Goal: Communication & Community: Answer question/provide support

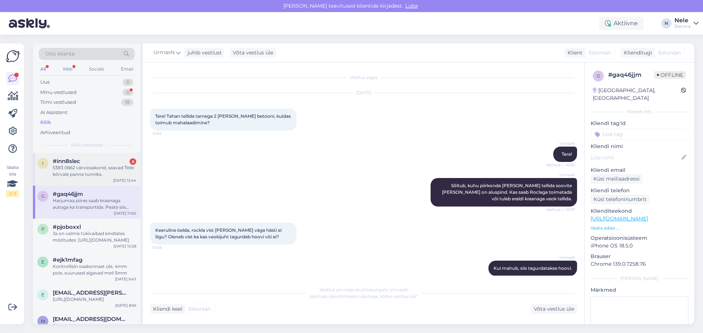
click at [84, 169] on div "5383 0662 värviosakond, saavad Teile kõrvale panna tunniks." at bounding box center [94, 171] width 83 height 13
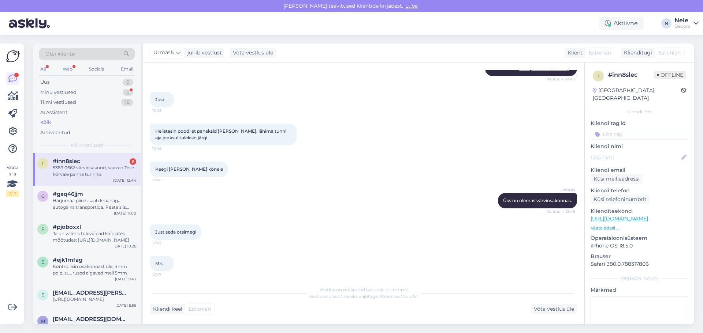
scroll to position [216, 0]
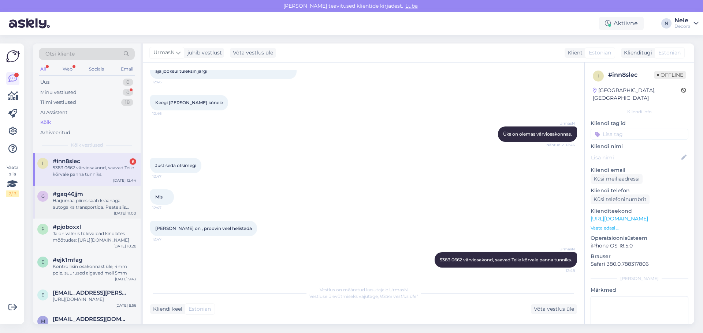
click at [85, 199] on div "Harjumaa piires saab kraanaga autoga ka transportida. Peate siis tellimust tehe…" at bounding box center [94, 204] width 83 height 13
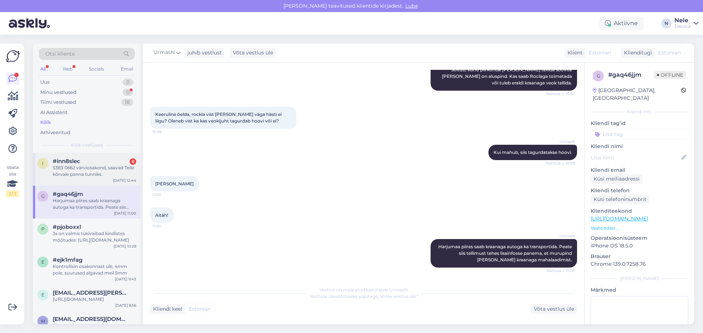
click at [80, 163] on span "#inn8slec" at bounding box center [66, 161] width 27 height 7
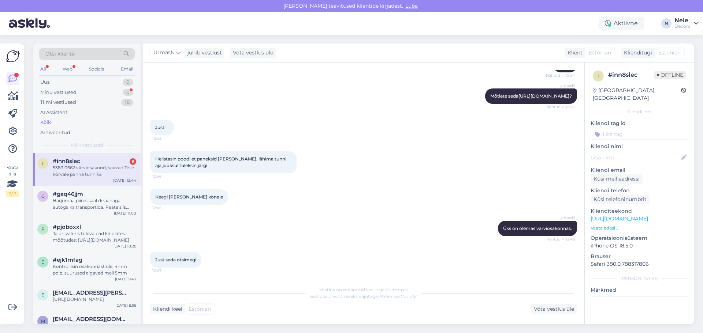
scroll to position [106, 0]
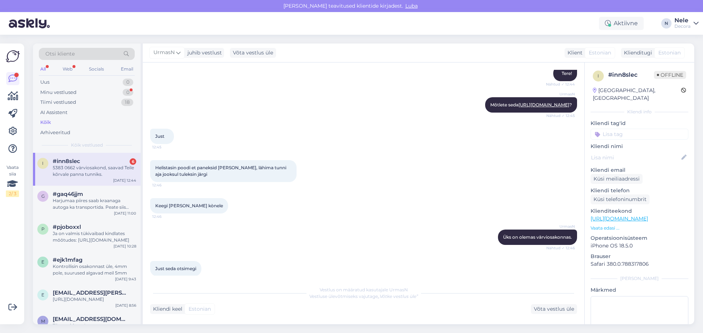
click at [48, 123] on div "Kõik" at bounding box center [45, 122] width 11 height 7
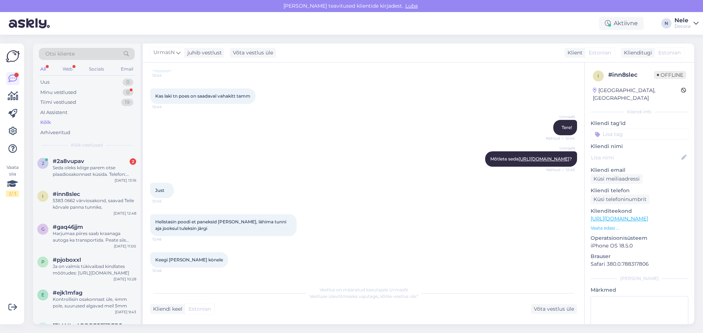
scroll to position [0, 0]
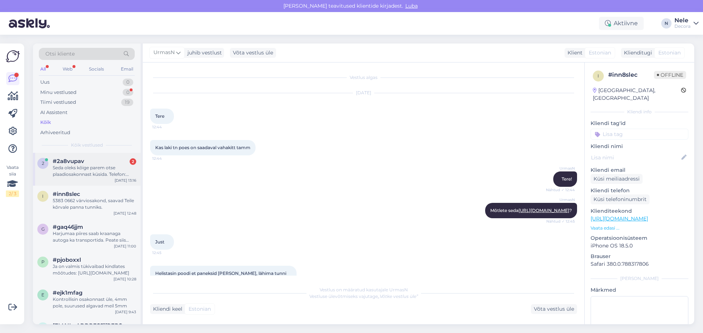
click at [90, 173] on div "Seda oleks kõige parem otse plaadiosakonnast küsida. Telefon: [PHONE_NUMBER]. T…" at bounding box center [94, 171] width 83 height 13
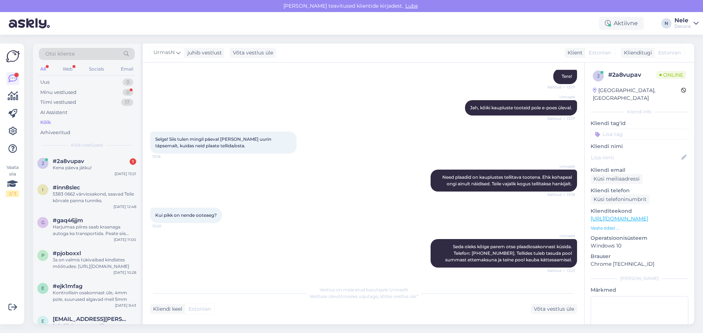
scroll to position [200, 0]
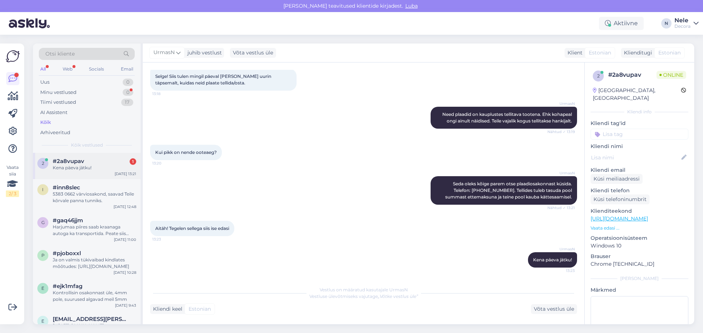
click at [80, 170] on div "Kena päeva jätku!" at bounding box center [94, 168] width 83 height 7
click at [64, 171] on div "Kena päeva jätku!" at bounding box center [94, 168] width 83 height 7
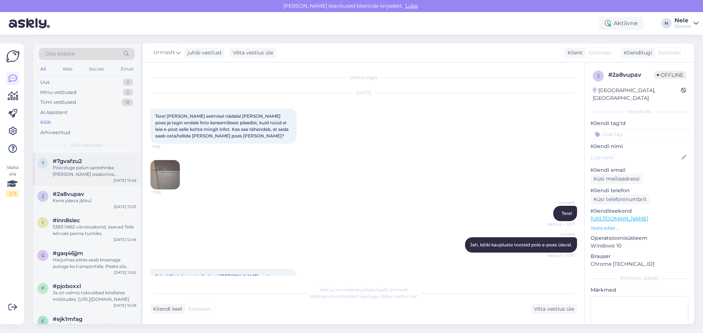
click at [85, 165] on div "Pöörduge palun santehnika [PERSON_NAME] osakonna [PERSON_NAME], telefon: [PHONE…" at bounding box center [94, 171] width 83 height 13
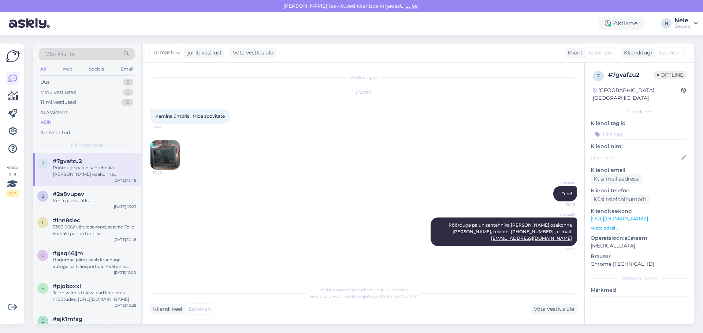
click at [166, 149] on img at bounding box center [164, 155] width 29 height 29
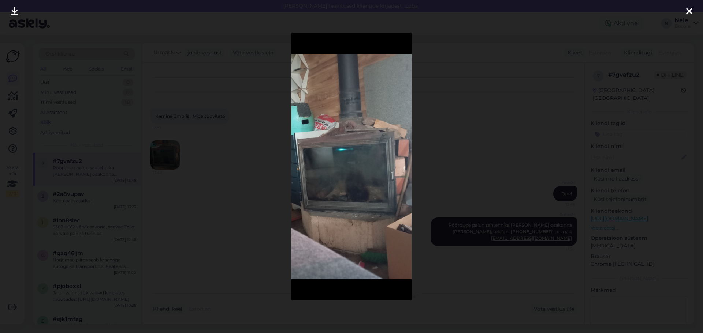
click at [689, 11] on icon at bounding box center [689, 12] width 6 height 10
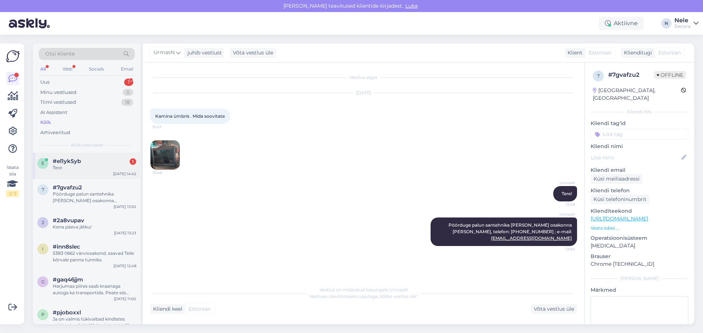
click at [60, 170] on div "Tere" at bounding box center [94, 168] width 83 height 7
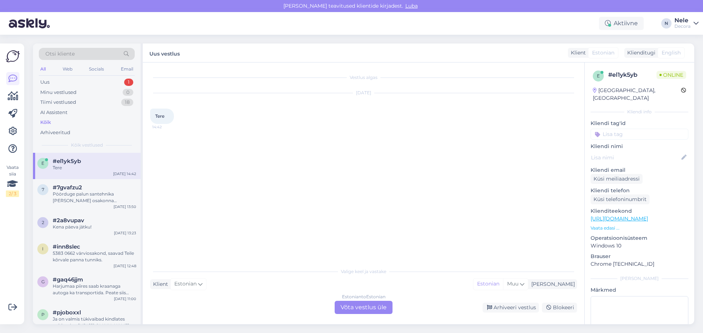
click at [648, 216] on link "[URL][DOMAIN_NAME]" at bounding box center [618, 219] width 57 height 7
click at [348, 310] on div "Estonian to Estonian Võta vestlus üle" at bounding box center [364, 307] width 58 height 13
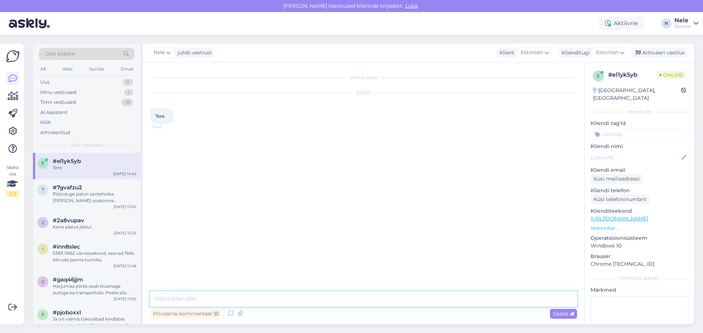
click at [222, 301] on textarea at bounding box center [363, 299] width 427 height 15
type textarea "Tere"
click at [648, 216] on link "[URL][DOMAIN_NAME]" at bounding box center [618, 219] width 57 height 7
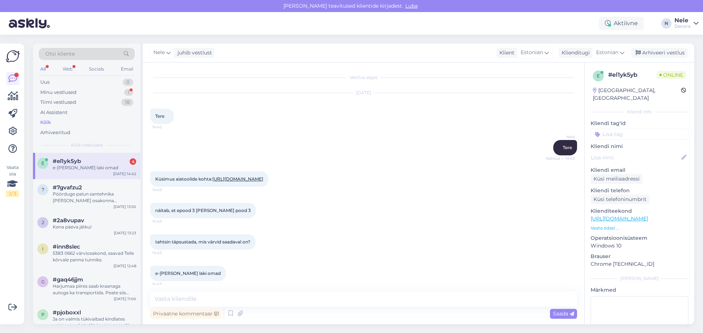
scroll to position [11, 0]
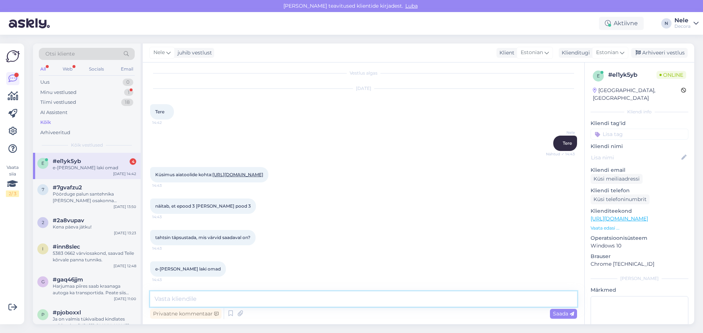
click at [183, 299] on textarea at bounding box center [363, 299] width 427 height 15
click at [191, 299] on textarea at bounding box center [363, 299] width 427 height 15
click at [166, 301] on textarea at bounding box center [363, 299] width 427 height 15
paste textarea "5380 4404"
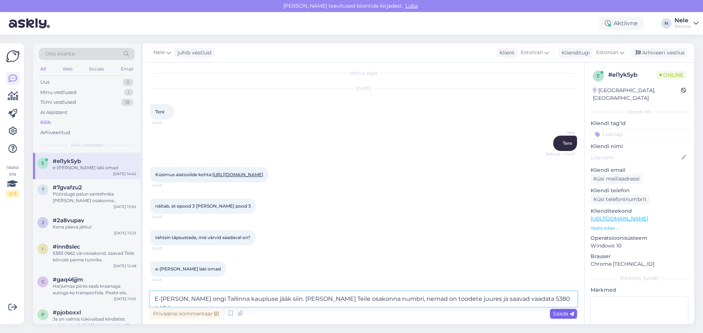
type textarea "E-[PERSON_NAME] ongi Tallinna kaupluse jääk siin. [PERSON_NAME] Teile osakonna …"
click at [566, 315] on span "Saada" at bounding box center [563, 314] width 21 height 7
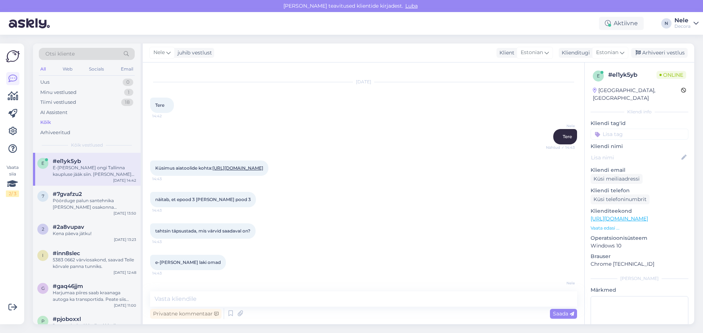
scroll to position [56, 0]
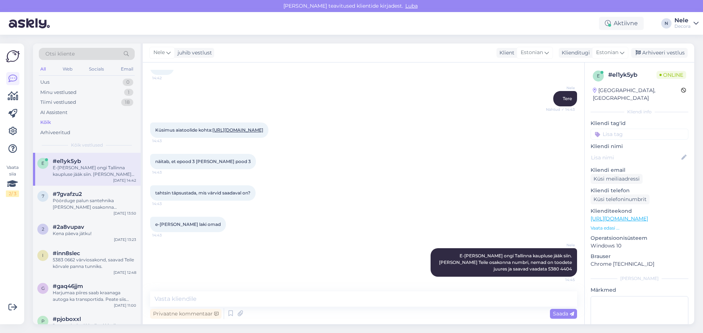
click at [648, 216] on link "[URL][DOMAIN_NAME]" at bounding box center [618, 219] width 57 height 7
click at [414, 230] on div "e-[PERSON_NAME] laki omad 14:43" at bounding box center [363, 224] width 427 height 31
click at [257, 127] on link "[URL][DOMAIN_NAME]" at bounding box center [237, 129] width 51 height 5
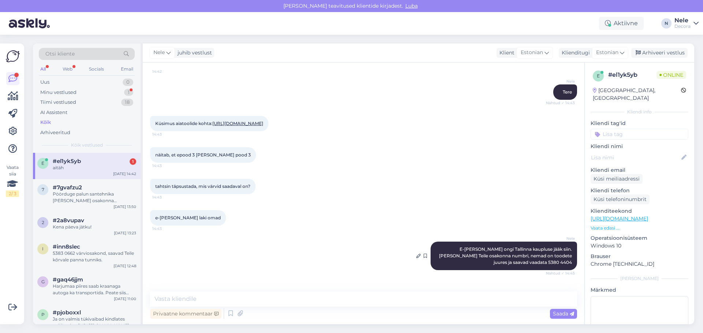
scroll to position [87, 0]
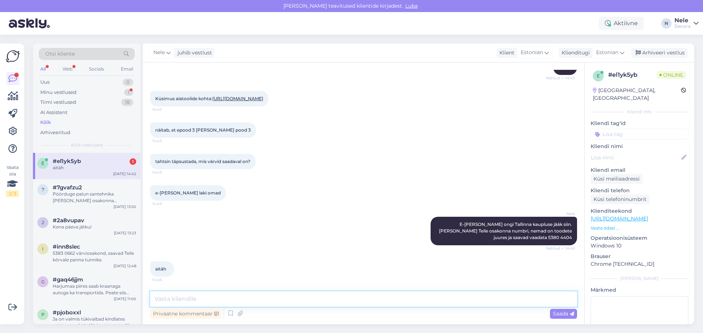
click at [191, 299] on textarea at bounding box center [363, 299] width 427 height 15
type textarea "Kaunist päeva"
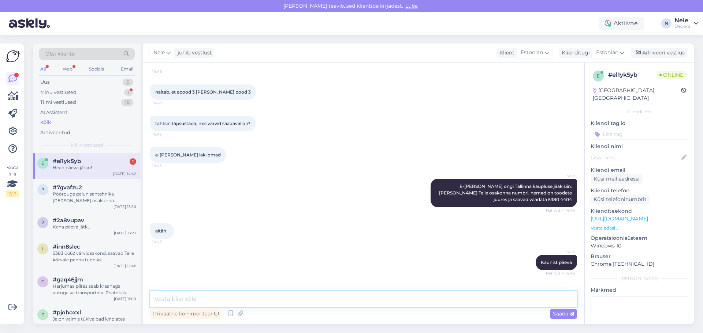
scroll to position [150, 0]
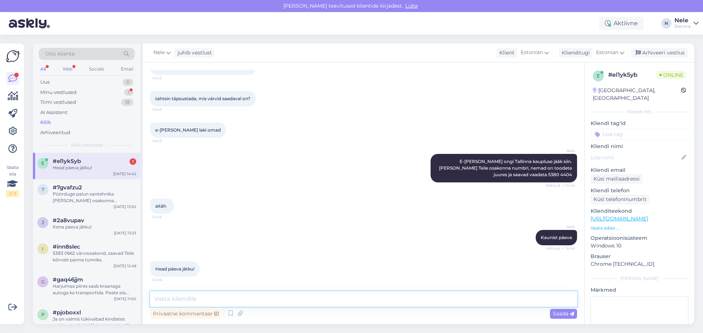
click at [196, 298] on textarea at bounding box center [363, 299] width 427 height 15
click at [86, 195] on div "Pöörduge palun santehnika [PERSON_NAME] osakonna [PERSON_NAME], telefon: [PHONE…" at bounding box center [94, 197] width 83 height 13
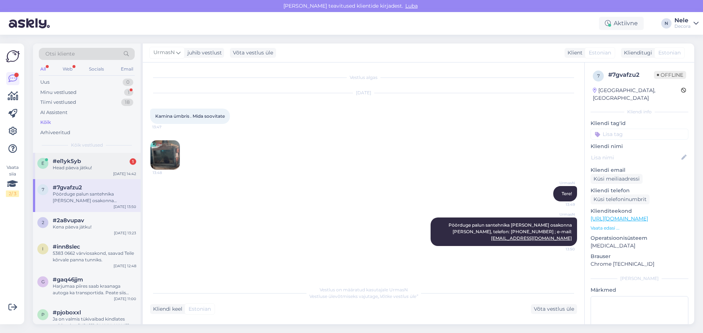
click at [84, 171] on div "e #el1yk5yb 1 Head päeva jätku! [DATE] 14:42" at bounding box center [87, 166] width 108 height 26
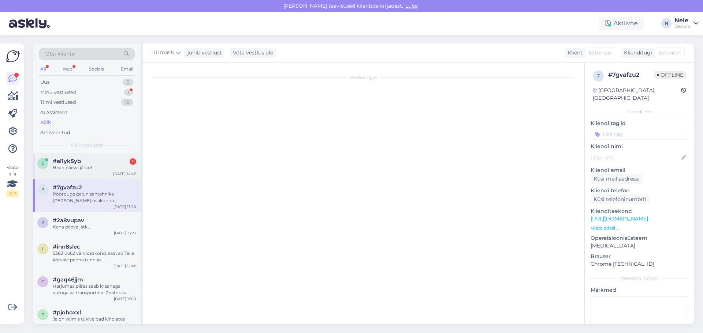
scroll to position [15, 0]
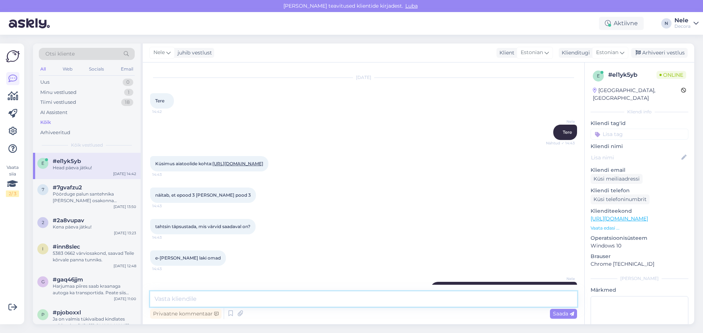
click at [188, 302] on textarea at bounding box center [363, 299] width 427 height 15
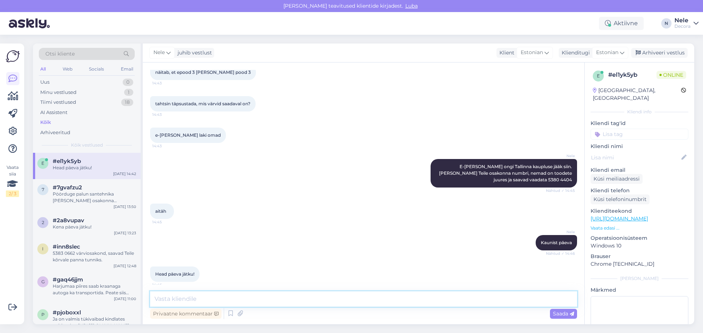
scroll to position [150, 0]
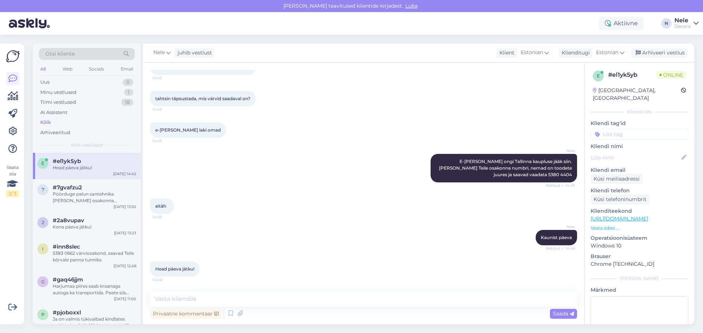
click at [648, 216] on link "[URL][DOMAIN_NAME]" at bounding box center [618, 219] width 57 height 7
click at [682, 52] on div "Arhiveeri vestlus" at bounding box center [659, 53] width 56 height 10
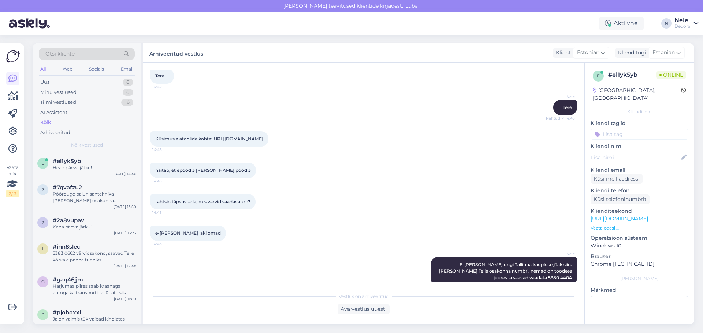
scroll to position [0, 0]
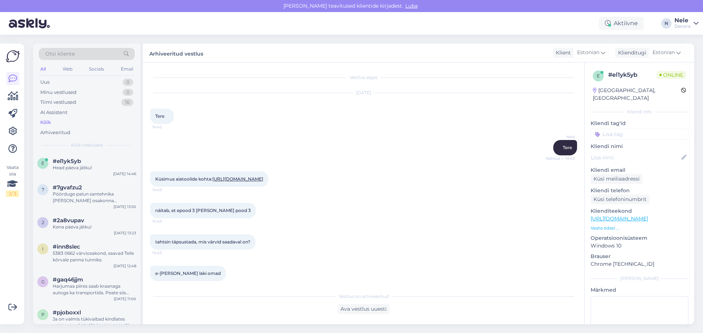
click at [613, 216] on link "[URL][DOMAIN_NAME]" at bounding box center [618, 219] width 57 height 7
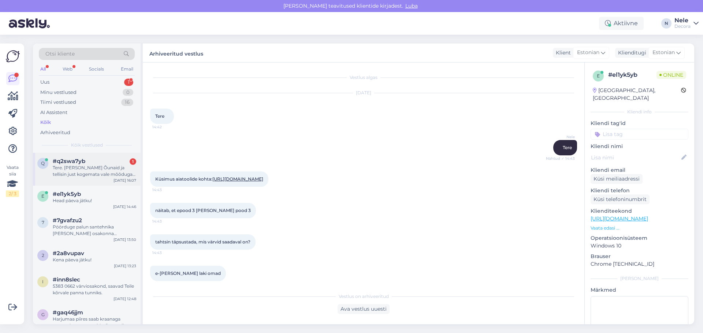
click at [95, 168] on div "Tere. [PERSON_NAME] Õunaid ja tellisin just kogemata vale mõõduga kardina. Ma s…" at bounding box center [94, 171] width 83 height 13
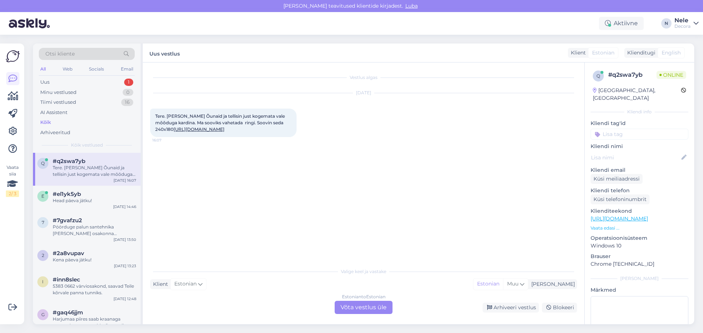
click at [224, 132] on link "[URL][DOMAIN_NAME]" at bounding box center [198, 129] width 51 height 5
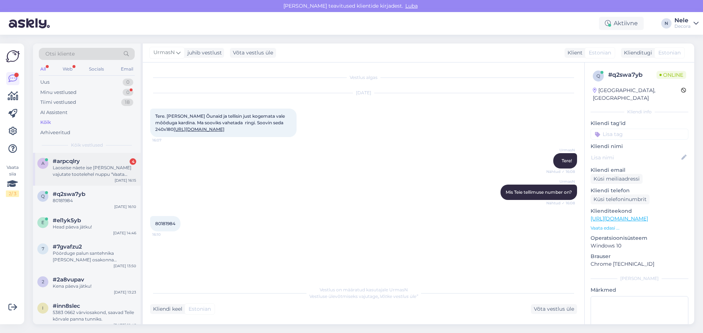
click at [82, 172] on div "Laoseise näete ise [PERSON_NAME] vajutate tootelehel nuppu "Vaata saadavust kau…" at bounding box center [94, 171] width 83 height 13
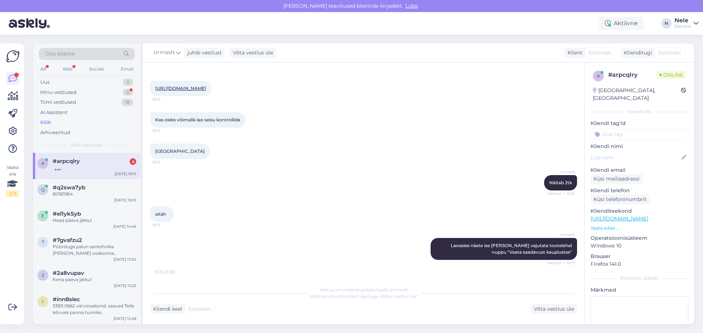
scroll to position [97, 0]
click at [81, 189] on span "#q2swa7yb" at bounding box center [69, 187] width 33 height 7
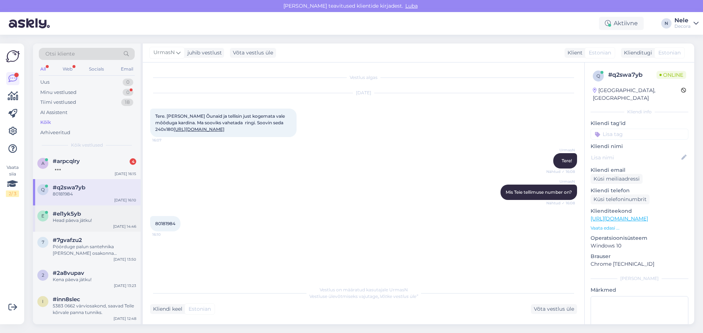
click at [78, 221] on div "Head päeva jätku!" at bounding box center [94, 220] width 83 height 7
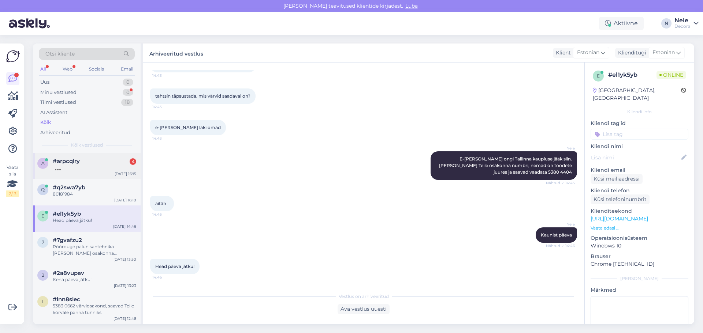
click at [64, 165] on div at bounding box center [94, 168] width 83 height 7
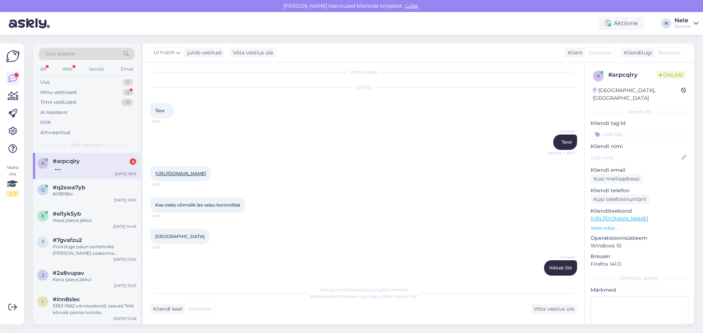
scroll to position [0, 0]
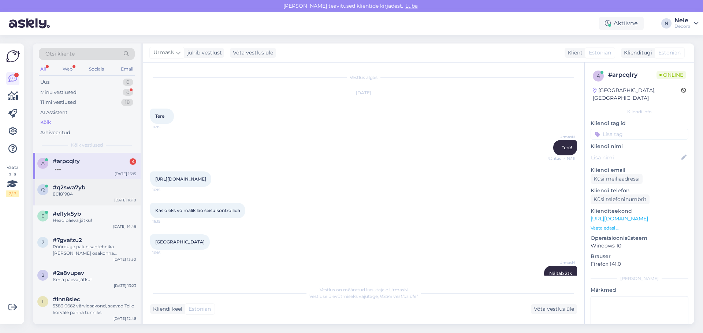
click at [55, 198] on div "q #q2swa7yb 80181984 [DATE] 16:10" at bounding box center [87, 192] width 108 height 26
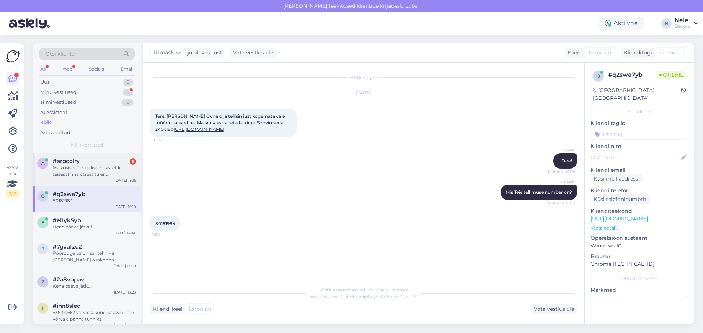
click at [84, 166] on div "Ma küsisin üle igaksjuhuks, et kui teisest linna otsast tulen [PERSON_NAME] lao…" at bounding box center [94, 171] width 83 height 13
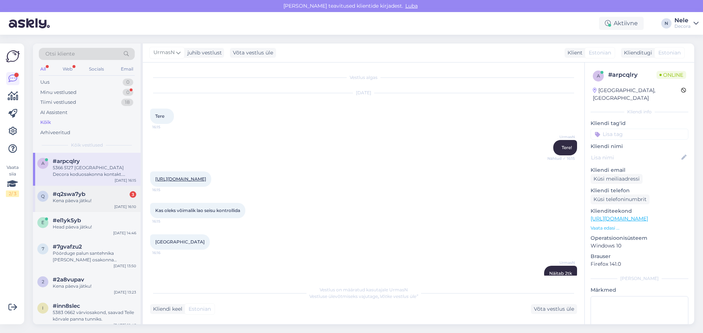
click at [88, 198] on div "Kena päeva jätku!" at bounding box center [94, 201] width 83 height 7
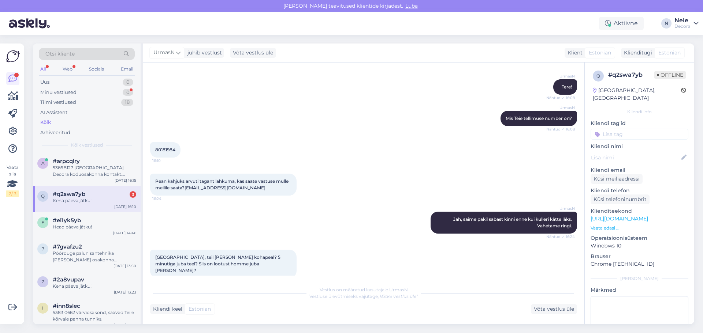
scroll to position [4, 0]
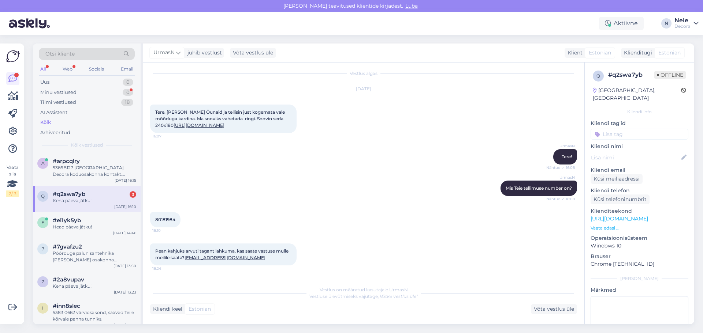
click at [66, 120] on div "Kõik" at bounding box center [87, 122] width 96 height 10
